Goal: Task Accomplishment & Management: Use online tool/utility

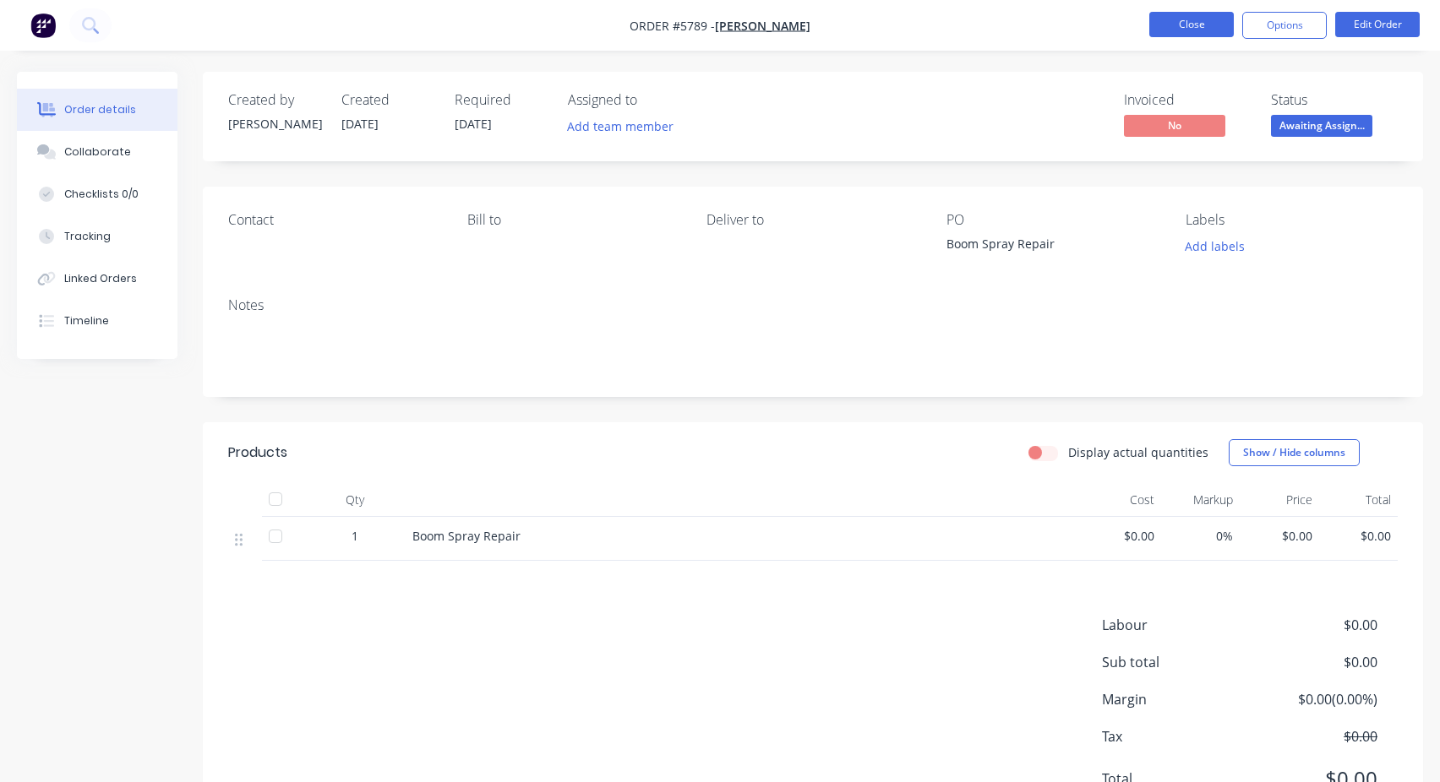
click at [1187, 28] on button "Close" at bounding box center [1191, 24] width 85 height 25
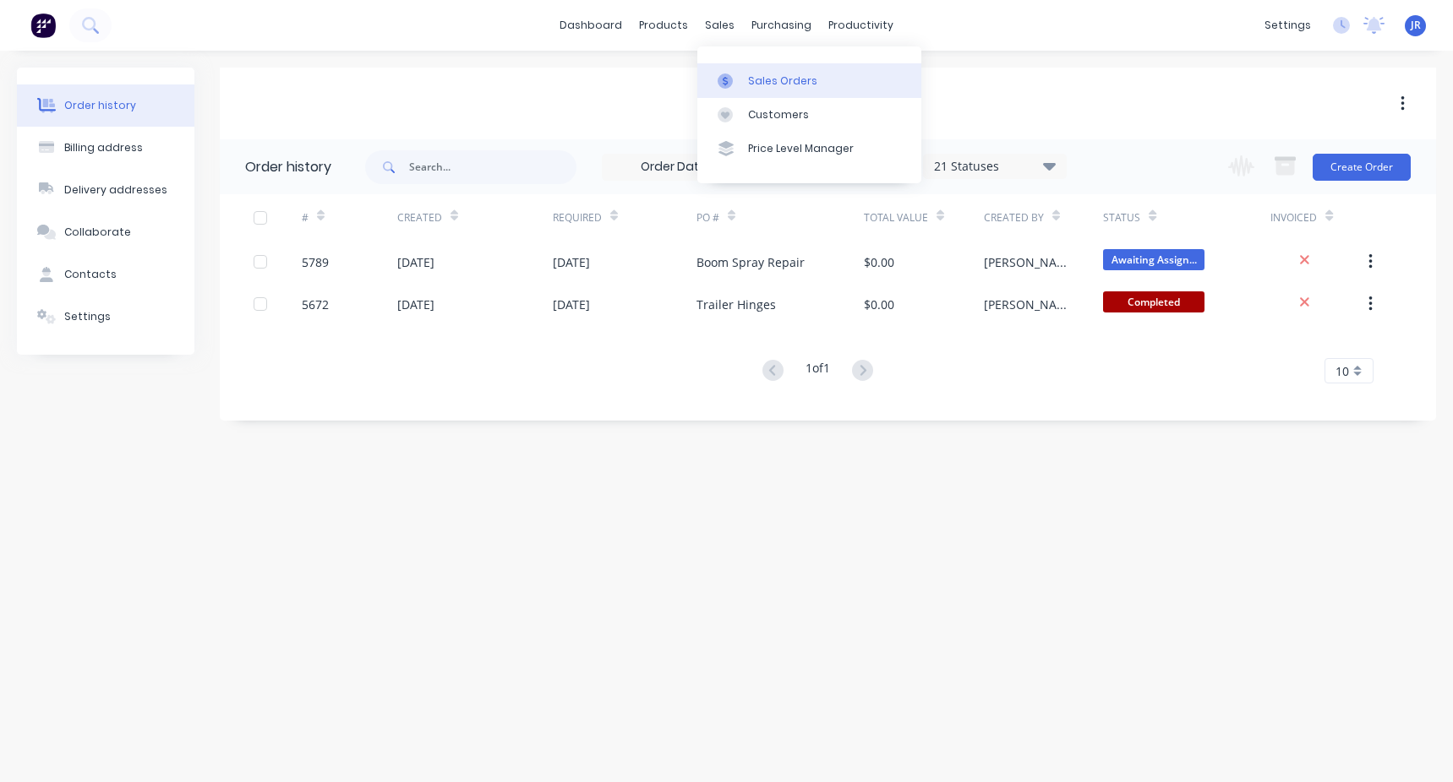
click at [758, 78] on div "Sales Orders" at bounding box center [782, 81] width 69 height 15
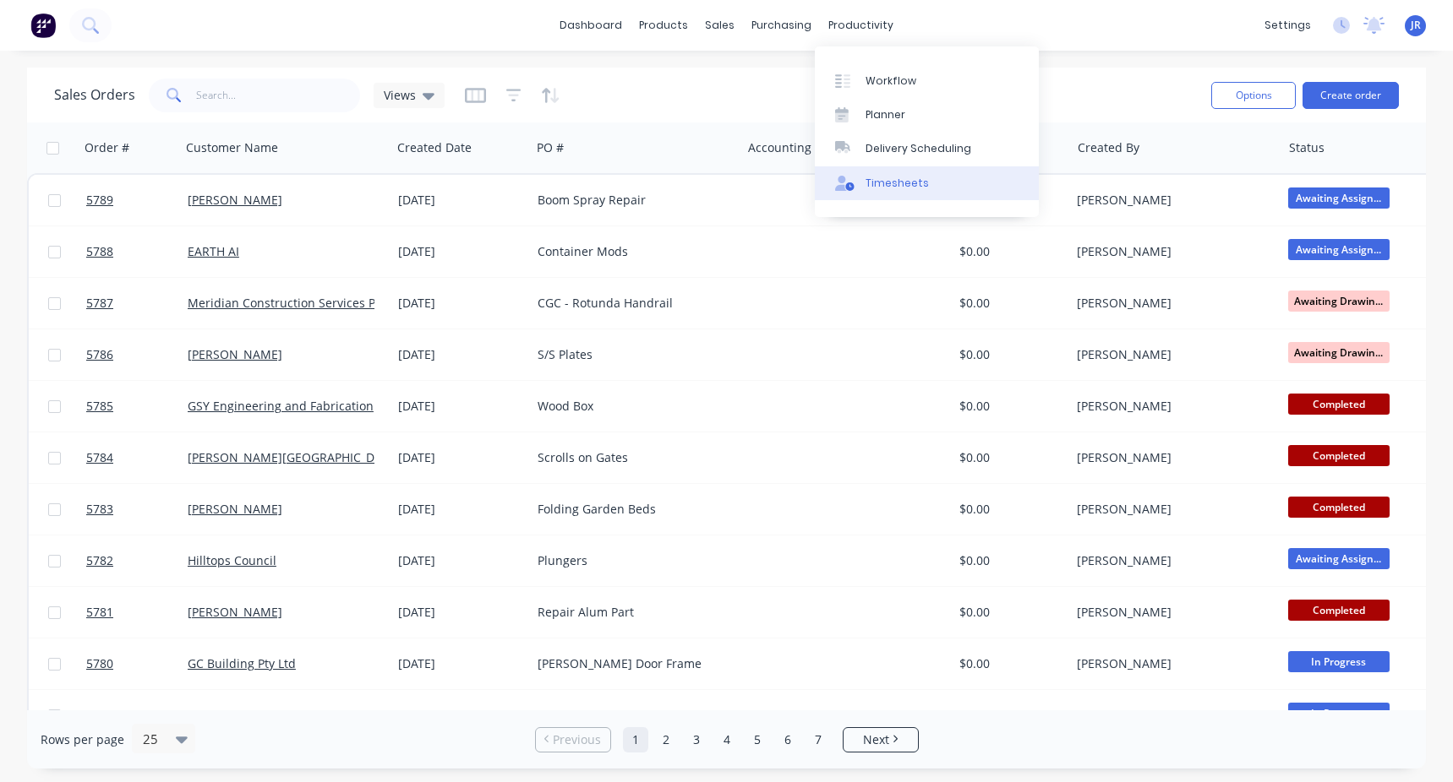
drag, startPoint x: 878, startPoint y: 195, endPoint x: 837, endPoint y: 197, distance: 40.6
click at [878, 195] on link "Timesheets" at bounding box center [927, 183] width 224 height 34
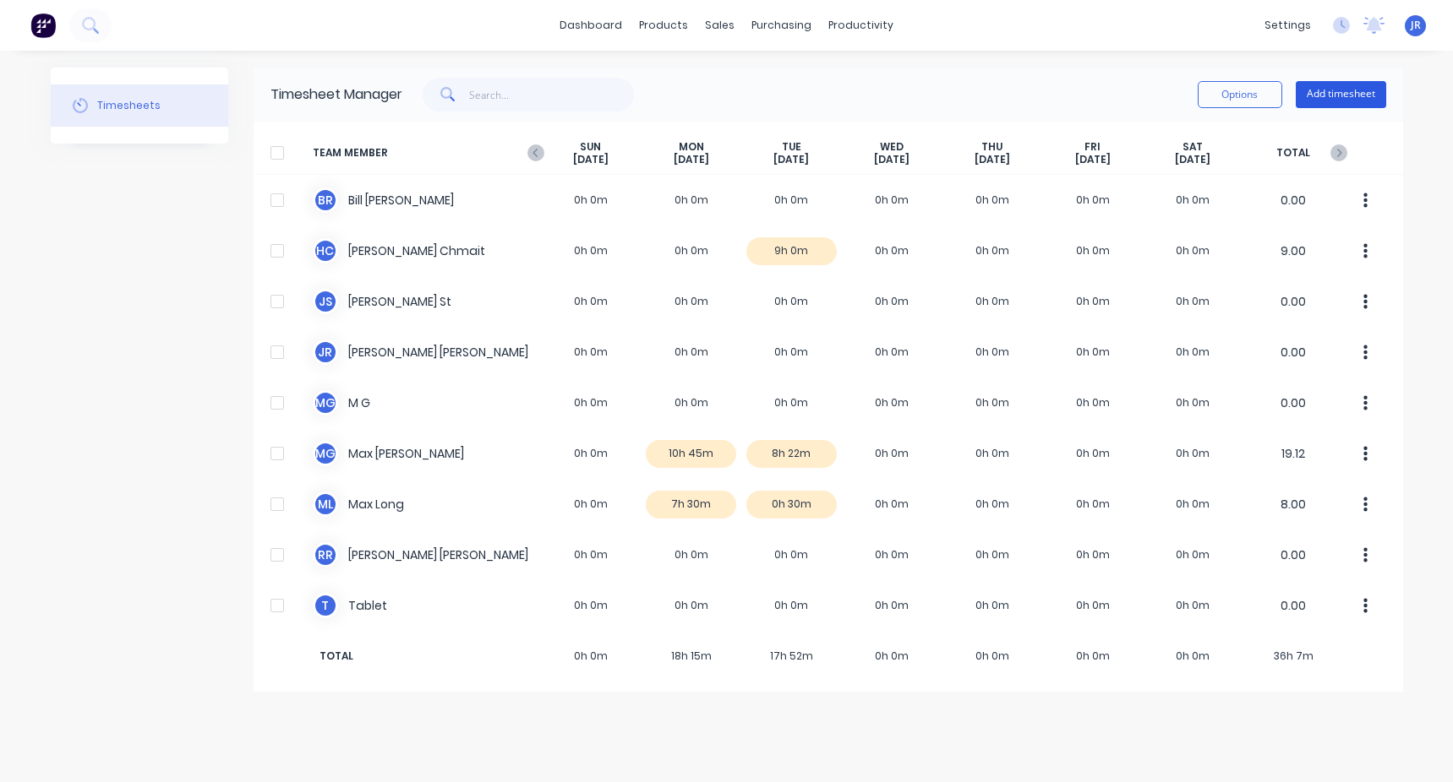
click at [1327, 88] on button "Add timesheet" at bounding box center [1340, 94] width 90 height 27
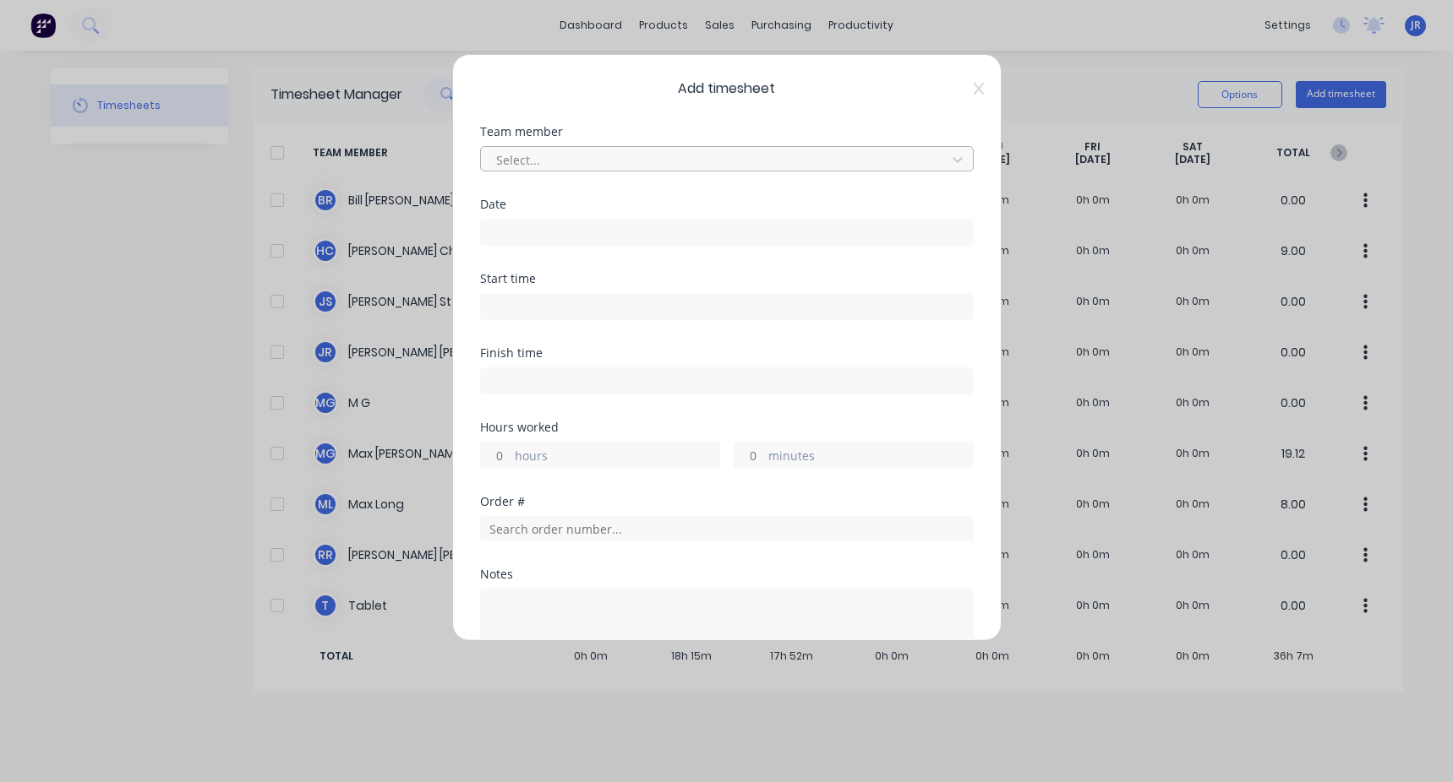
click at [566, 161] on div at bounding box center [715, 160] width 443 height 21
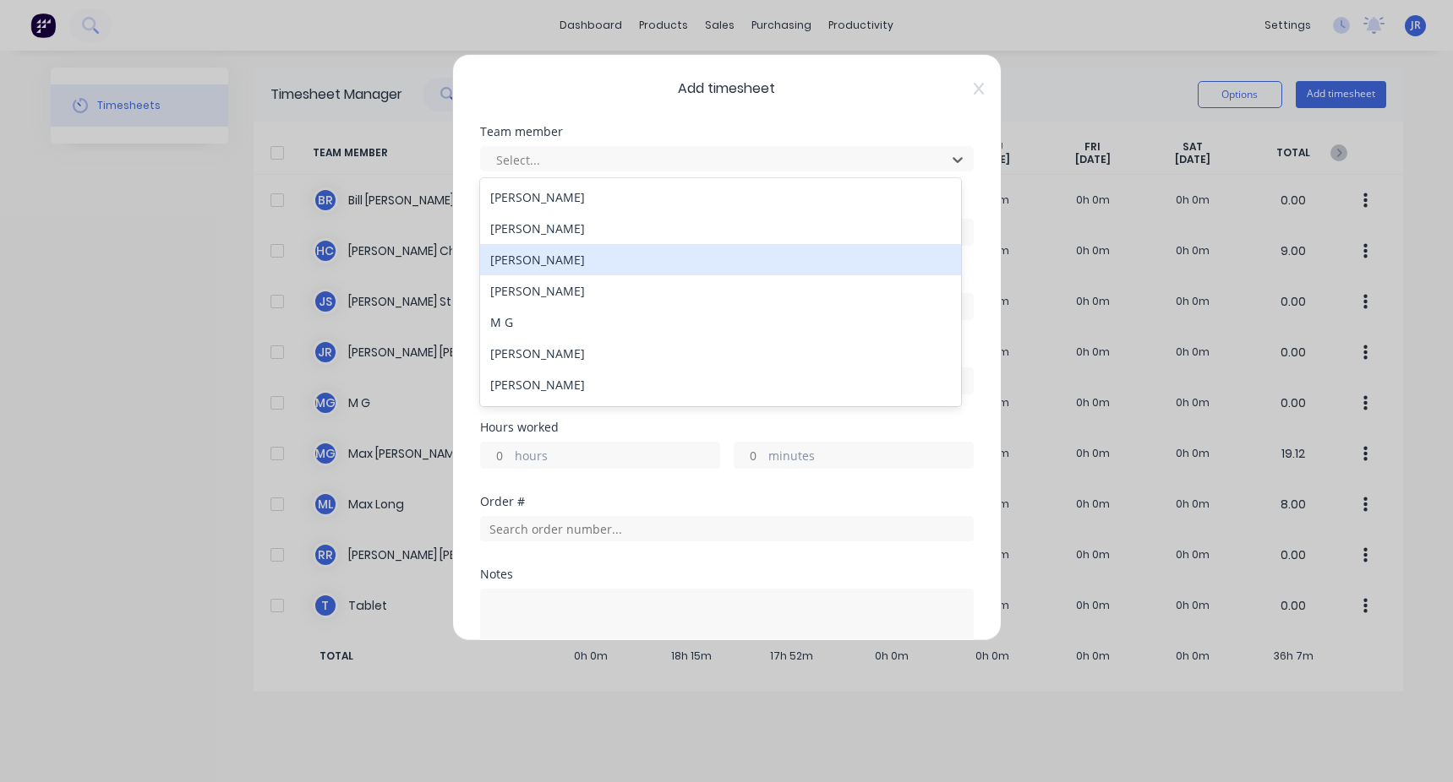
click at [546, 268] on div "[PERSON_NAME]" at bounding box center [720, 259] width 481 height 31
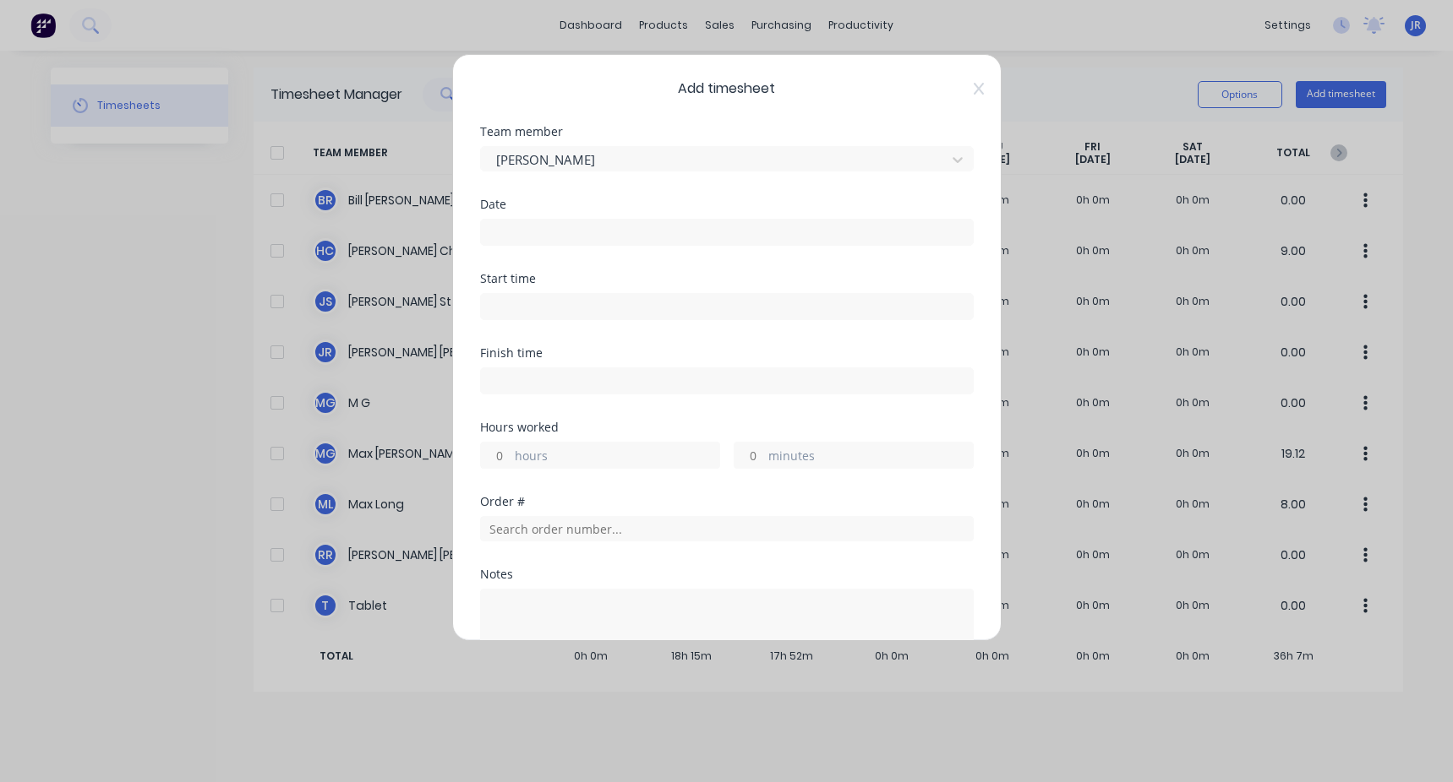
click at [550, 227] on input at bounding box center [727, 232] width 492 height 25
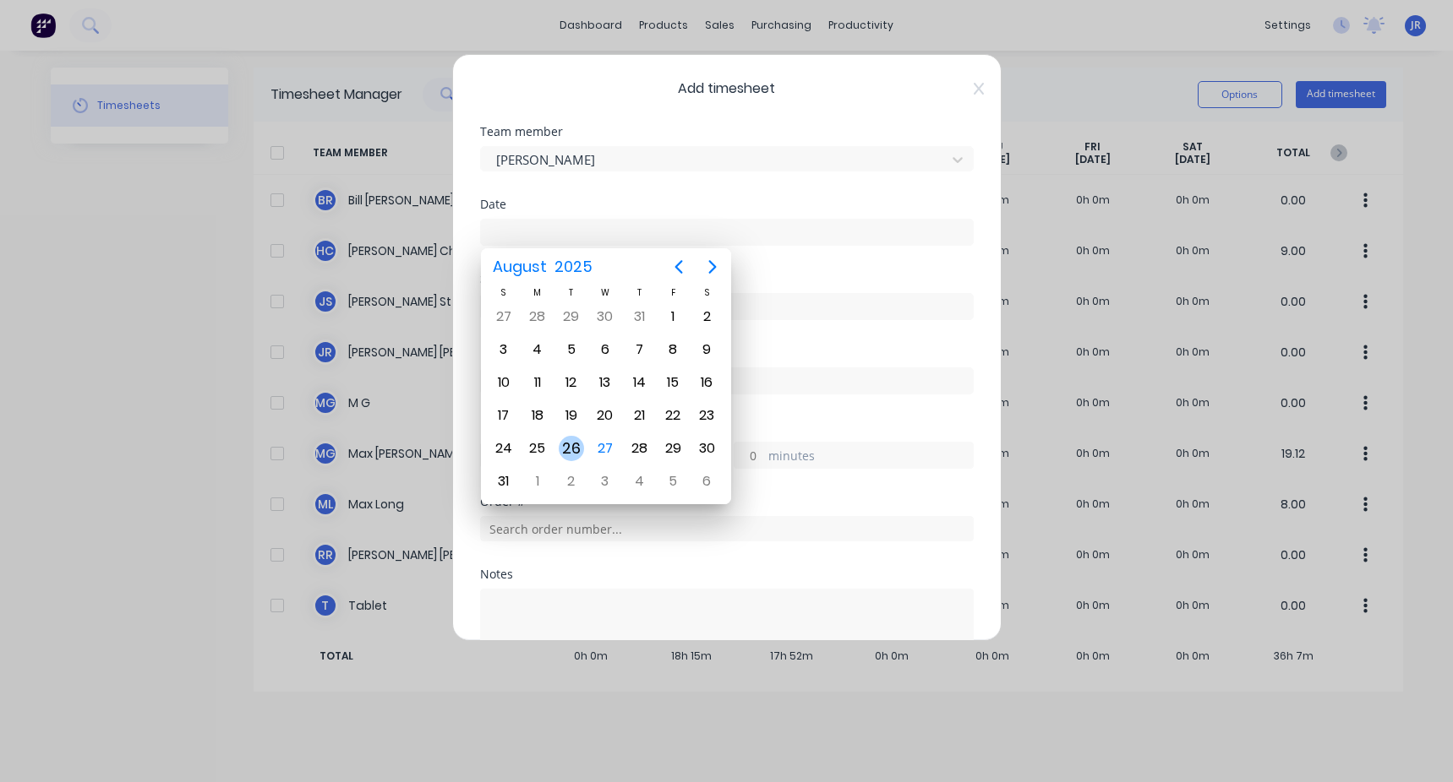
click at [574, 446] on div "26" at bounding box center [571, 448] width 25 height 25
type input "[DATE]"
